Goal: Task Accomplishment & Management: Use online tool/utility

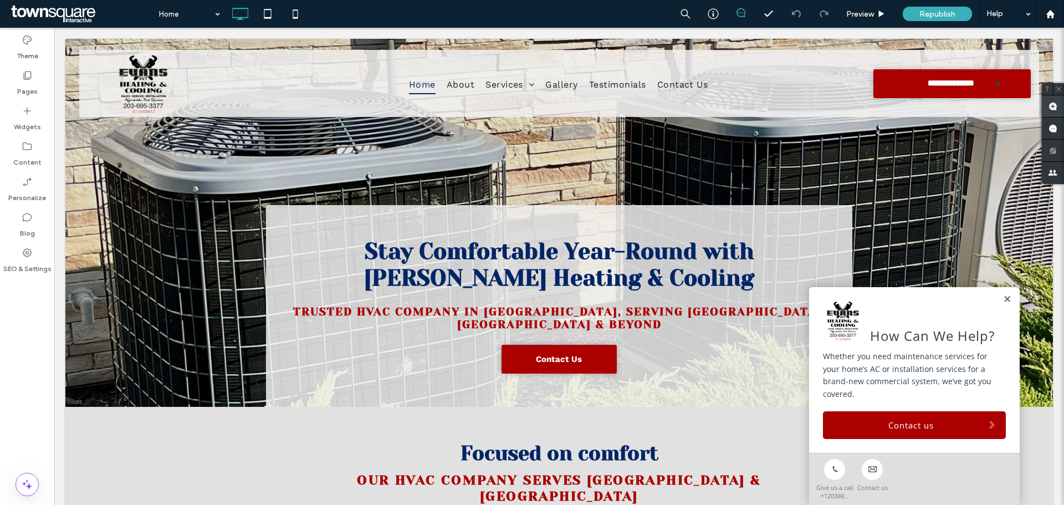
click at [1053, 105] on use at bounding box center [1052, 106] width 9 height 9
click at [735, 85] on nav "Home About Services Residential HVAC Commercial HVAC AC Repair AC Installation …" at bounding box center [558, 84] width 616 height 27
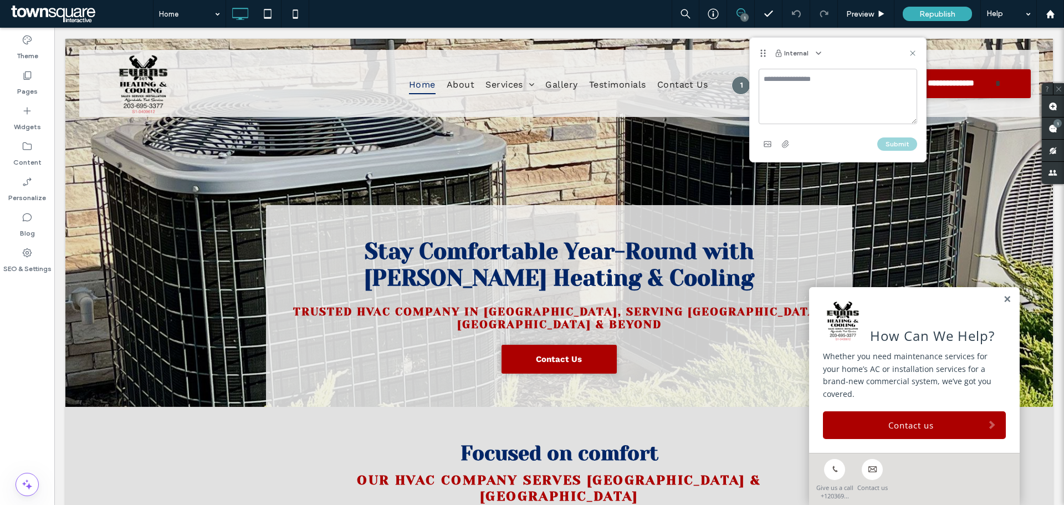
click at [818, 81] on textarea at bounding box center [837, 96] width 158 height 55
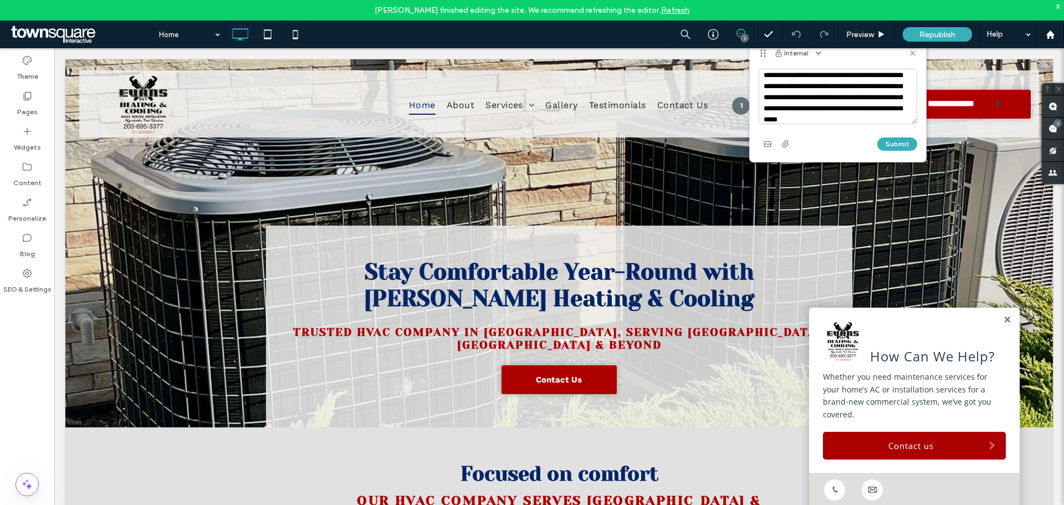
scroll to position [15, 0]
type textarea "**********"
click at [903, 148] on button "Submit" at bounding box center [897, 143] width 40 height 13
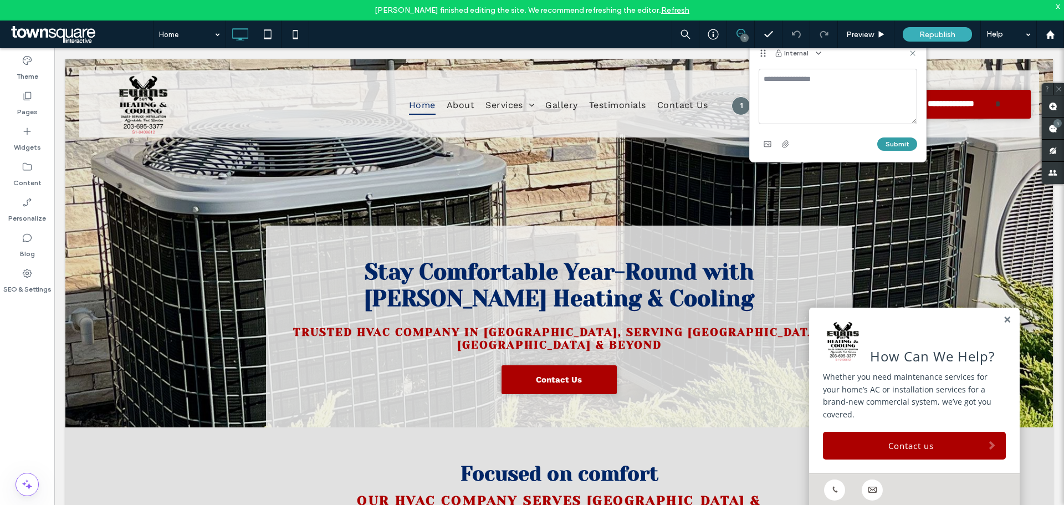
scroll to position [0, 0]
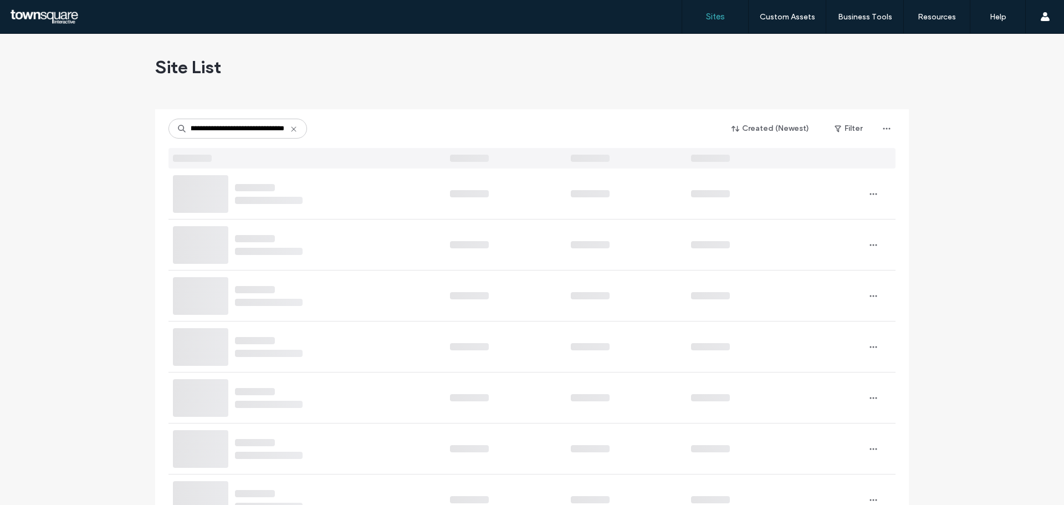
type input "**********"
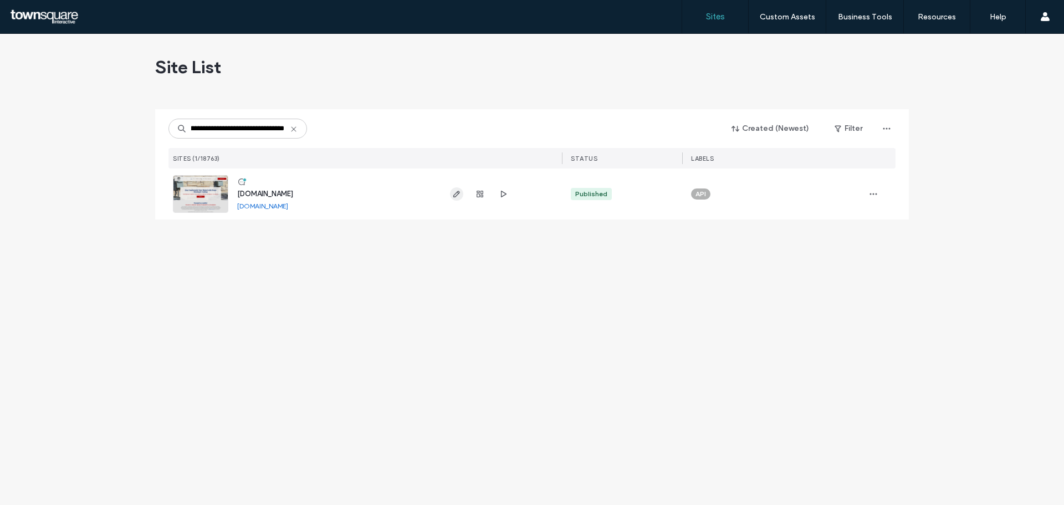
click at [458, 194] on icon "button" at bounding box center [456, 193] width 9 height 9
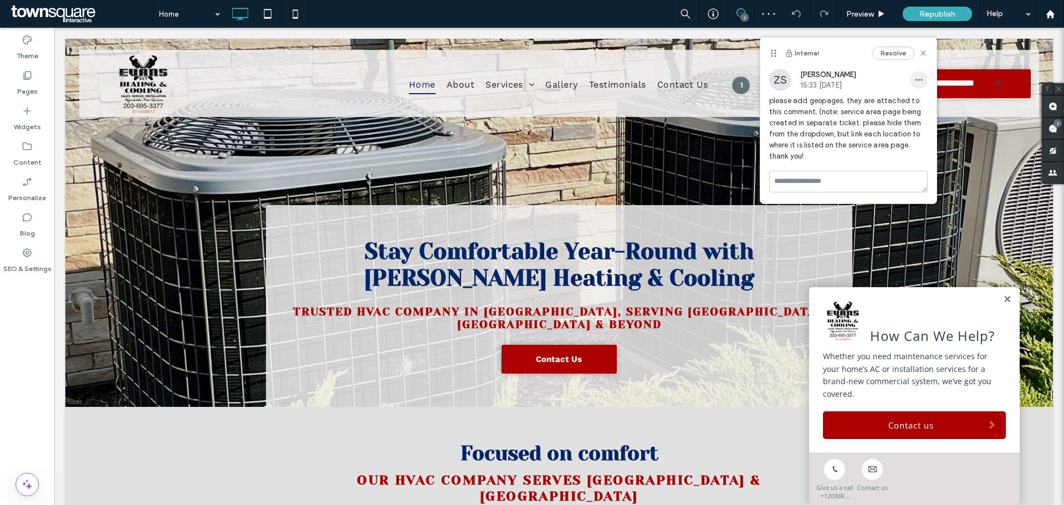
click at [916, 79] on use "button" at bounding box center [918, 80] width 7 height 2
click at [925, 106] on span "Edit" at bounding box center [926, 108] width 14 height 11
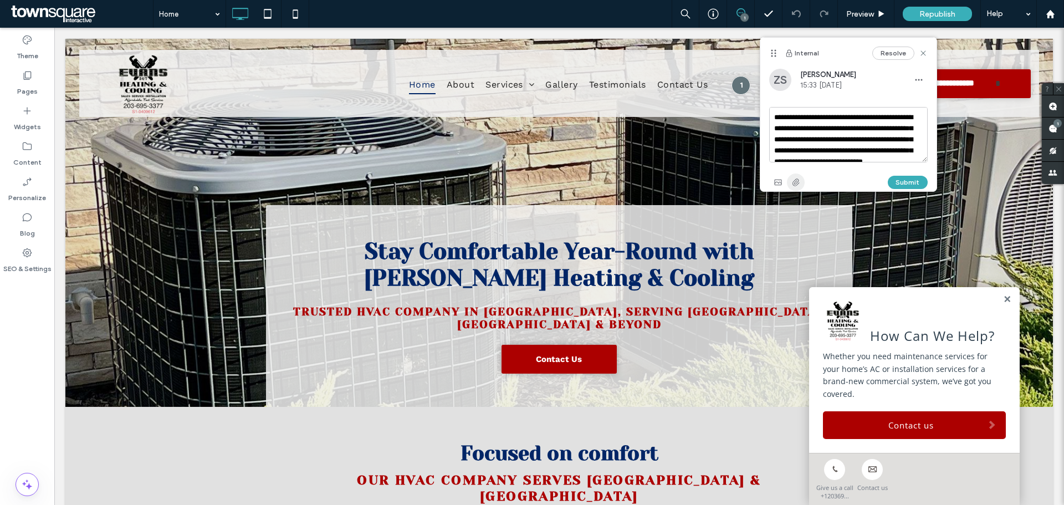
click at [795, 182] on use "button" at bounding box center [795, 181] width 7 height 7
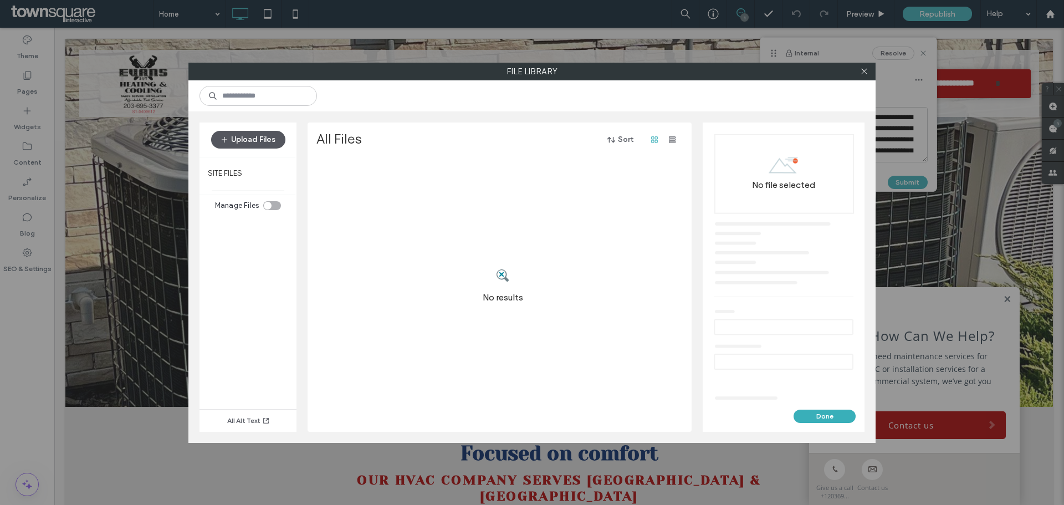
click at [230, 137] on span "button" at bounding box center [225, 139] width 11 height 17
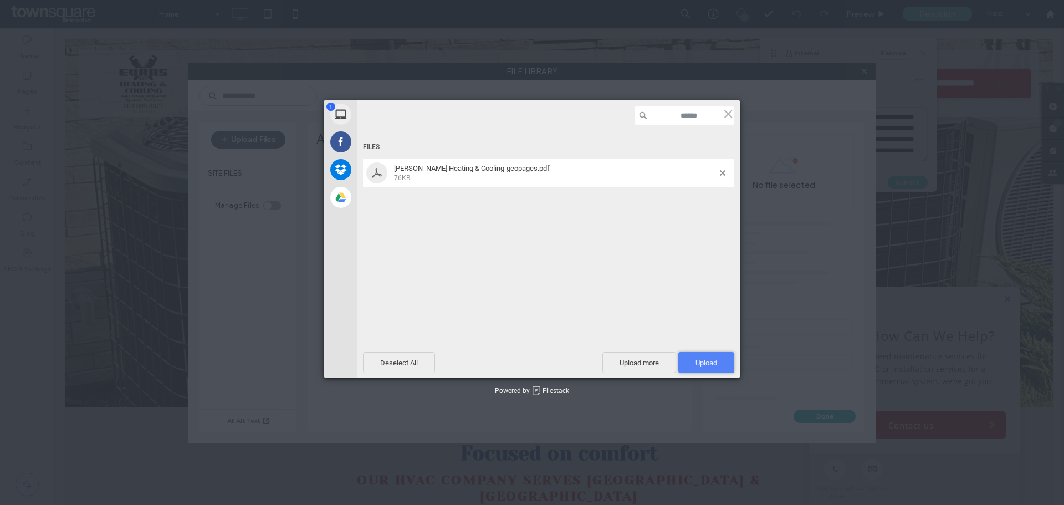
click at [716, 362] on span "Upload 1" at bounding box center [706, 362] width 22 height 8
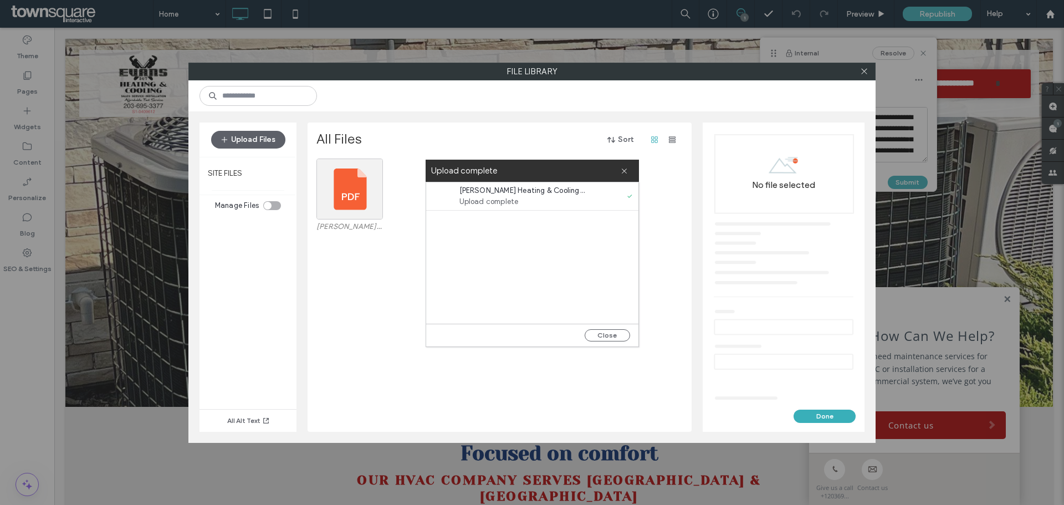
click at [516, 193] on span "Evans Heating & Cooling-geopages.pdf" at bounding box center [522, 190] width 127 height 11
click at [614, 334] on button "Close" at bounding box center [607, 335] width 45 height 12
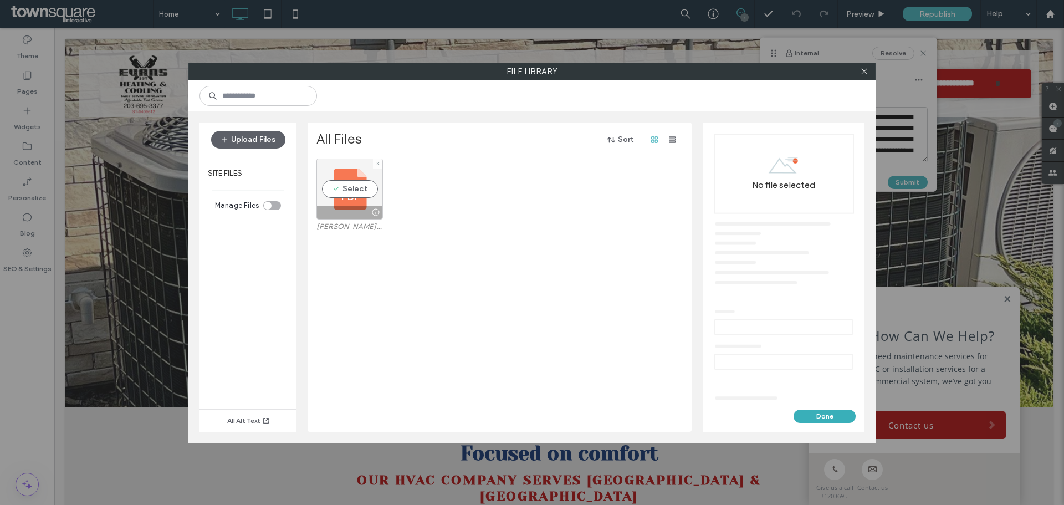
click at [340, 192] on div "Select" at bounding box center [349, 188] width 66 height 61
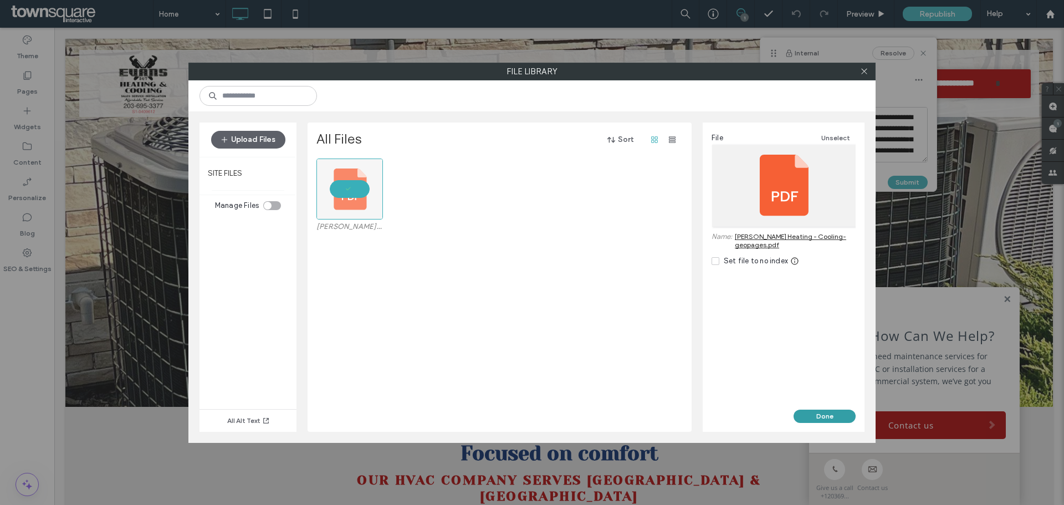
click at [829, 415] on button "Done" at bounding box center [824, 415] width 62 height 13
